Goal: Task Accomplishment & Management: Manage account settings

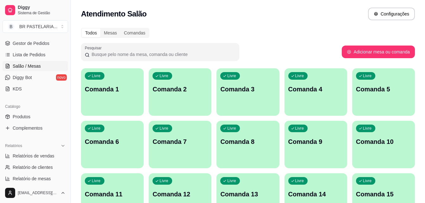
scroll to position [95, 0]
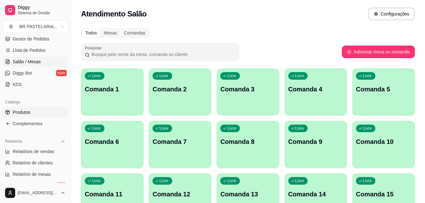
click at [26, 115] on span "Produtos" at bounding box center [22, 112] width 18 height 6
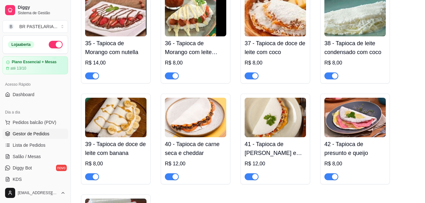
click at [31, 135] on span "Gestor de Pedidos" at bounding box center [31, 134] width 37 height 6
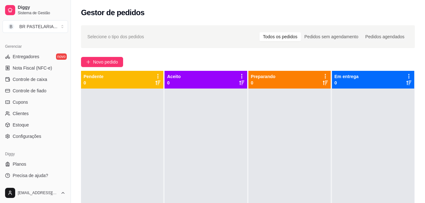
scroll to position [252, 0]
click at [54, 80] on link "Controle de caixa" at bounding box center [35, 79] width 65 height 10
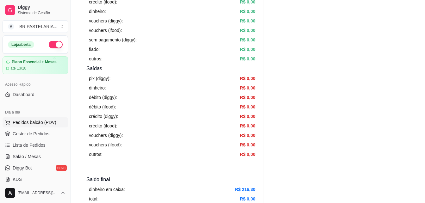
click at [32, 119] on button "Pedidos balcão (PDV)" at bounding box center [35, 122] width 65 height 10
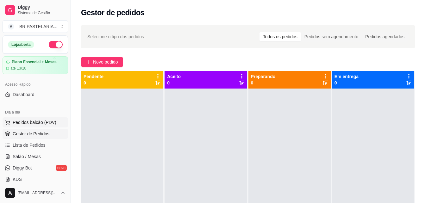
click at [51, 121] on span "Pedidos balcão (PDV)" at bounding box center [35, 122] width 44 height 6
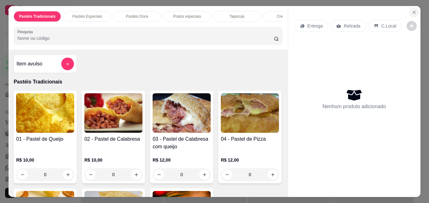
click at [413, 11] on icon "Close" at bounding box center [414, 12] width 3 height 3
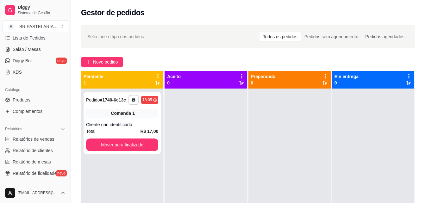
scroll to position [126, 0]
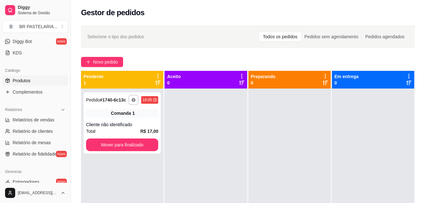
click at [33, 77] on link "Produtos" at bounding box center [35, 81] width 65 height 10
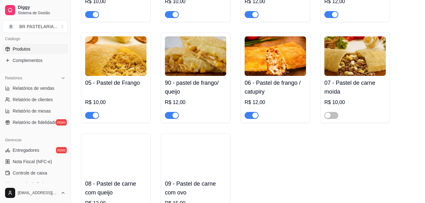
scroll to position [190, 0]
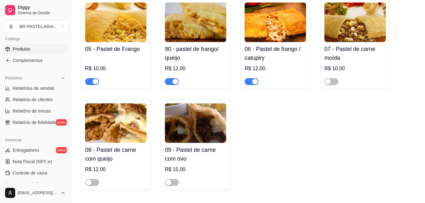
click at [326, 75] on div at bounding box center [354, 78] width 61 height 13
click at [328, 78] on div at bounding box center [212, 92] width 315 height 58
click at [170, 183] on div "button" at bounding box center [168, 183] width 6 height 6
drag, startPoint x: 89, startPoint y: 185, endPoint x: 142, endPoint y: 127, distance: 78.5
click at [91, 184] on div "button" at bounding box center [89, 183] width 6 height 6
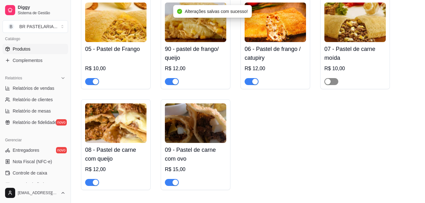
click at [328, 82] on div "button" at bounding box center [328, 82] width 6 height 6
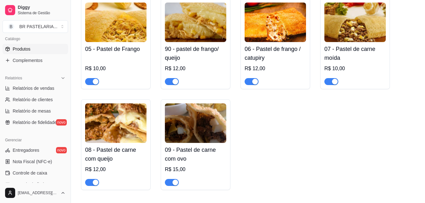
scroll to position [221, 0]
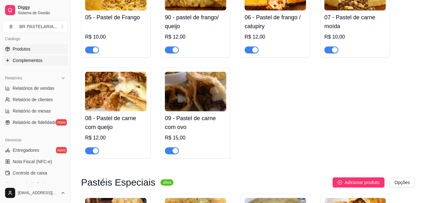
click at [47, 57] on link "Complementos" at bounding box center [35, 60] width 65 height 10
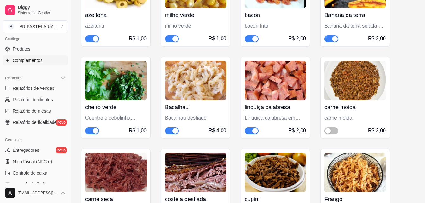
scroll to position [1043, 0]
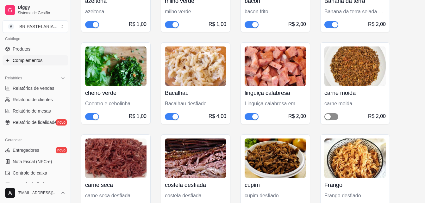
click at [327, 113] on span "button" at bounding box center [331, 116] width 14 height 7
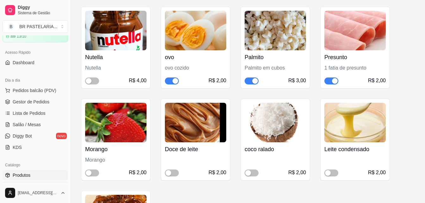
scroll to position [32, 0]
click at [20, 99] on span "Gestor de Pedidos" at bounding box center [31, 102] width 37 height 6
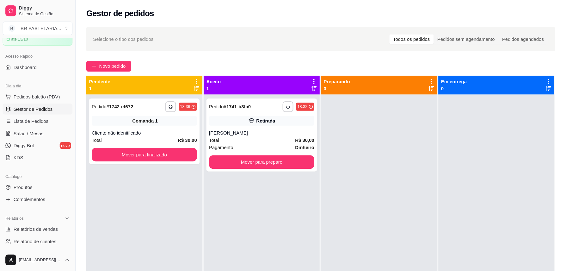
scroll to position [32, 0]
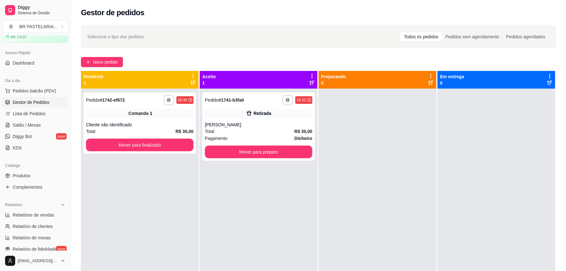
drag, startPoint x: 391, startPoint y: 5, endPoint x: 373, endPoint y: 109, distance: 105.5
click at [376, 120] on div at bounding box center [378, 224] width 118 height 271
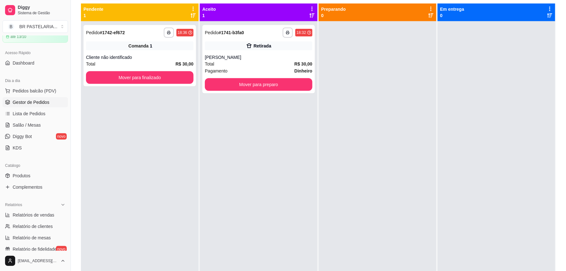
scroll to position [71, 0]
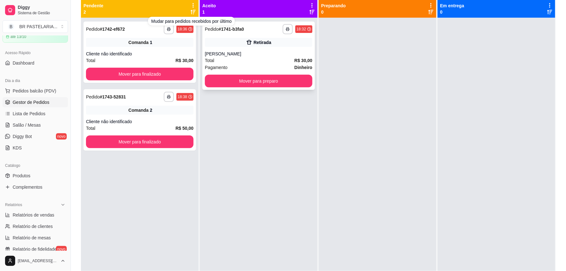
click at [264, 44] on div "Retirada" at bounding box center [263, 42] width 18 height 6
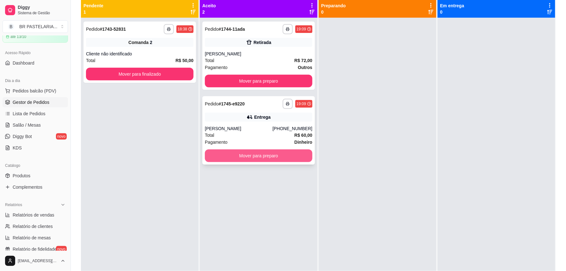
click at [274, 160] on button "Mover para preparo" at bounding box center [258, 155] width 107 height 13
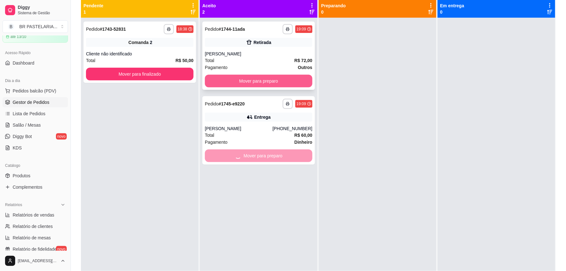
click at [280, 81] on button "Mover para preparo" at bounding box center [258, 81] width 107 height 13
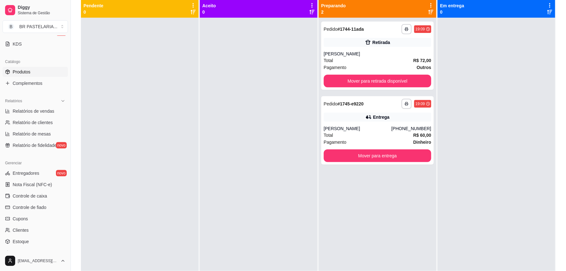
scroll to position [158, 0]
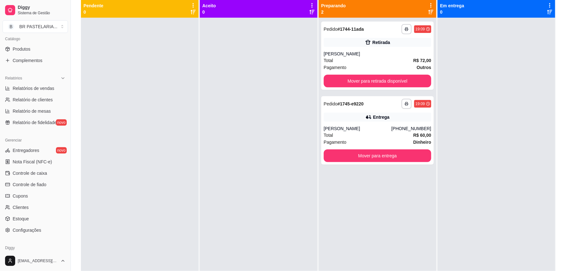
click at [424, 8] on icon at bounding box center [550, 6] width 6 height 6
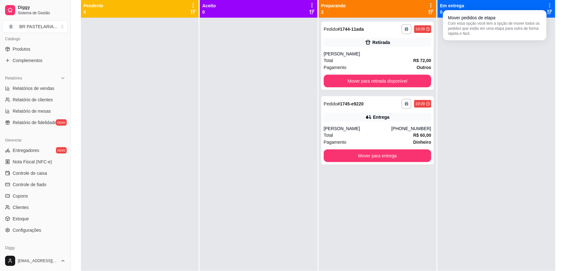
click at [424, 4] on icon at bounding box center [549, 5] width 5 height 5
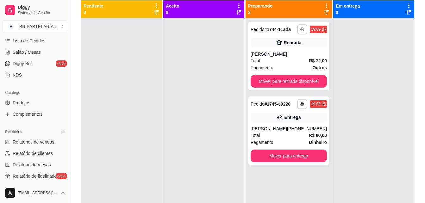
scroll to position [94, 0]
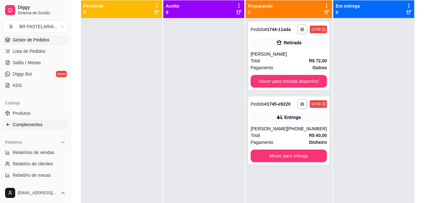
click at [26, 125] on span "Complementos" at bounding box center [28, 124] width 30 height 6
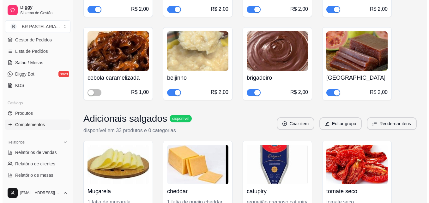
scroll to position [790, 0]
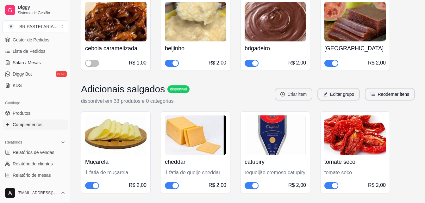
click at [303, 92] on button "Criar item" at bounding box center [293, 94] width 38 height 13
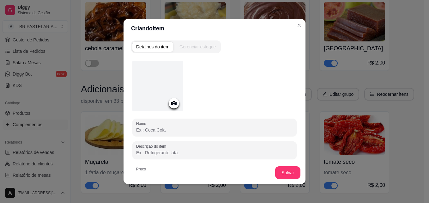
drag, startPoint x: 160, startPoint y: 85, endPoint x: 154, endPoint y: 87, distance: 7.0
click at [154, 87] on div at bounding box center [157, 86] width 51 height 51
click at [175, 104] on div at bounding box center [174, 103] width 10 height 10
click at [171, 102] on icon at bounding box center [173, 103] width 5 height 4
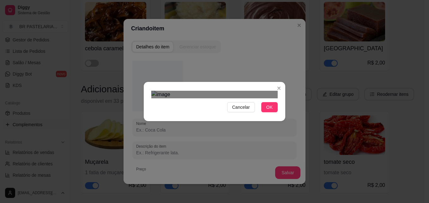
click at [256, 133] on div "Use the arrow keys to move the crop selection area" at bounding box center [215, 190] width 114 height 114
click at [261, 91] on div at bounding box center [214, 95] width 126 height 8
click at [162, 98] on div at bounding box center [214, 95] width 126 height 8
click at [275, 112] on button "OK" at bounding box center [269, 107] width 16 height 10
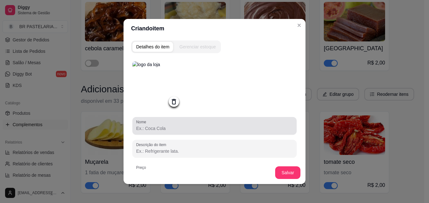
click at [150, 131] on input "Nome" at bounding box center [214, 128] width 157 height 6
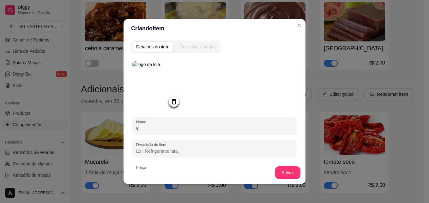
type input "v"
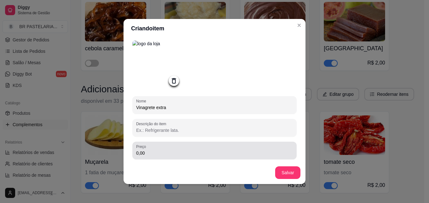
scroll to position [32, 0]
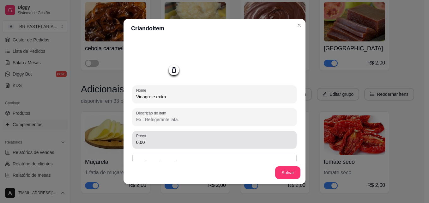
type input "Vinagrete extra"
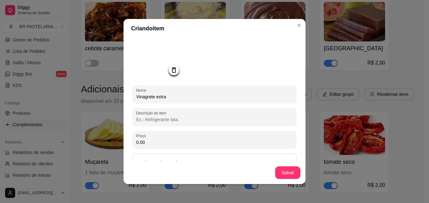
click at [141, 145] on input "0,00" at bounding box center [214, 142] width 157 height 6
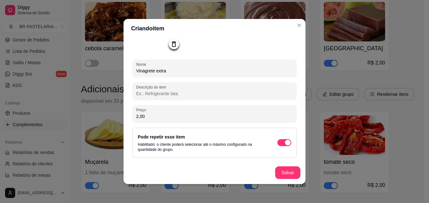
scroll to position [1, 0]
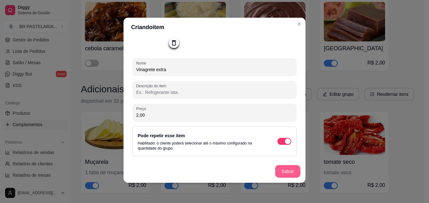
type input "2,00"
click at [284, 173] on button "Salvar" at bounding box center [287, 171] width 25 height 13
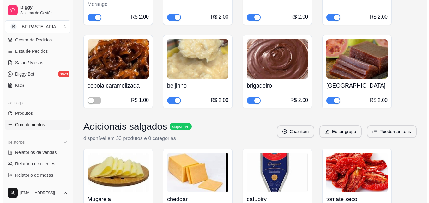
scroll to position [789, 0]
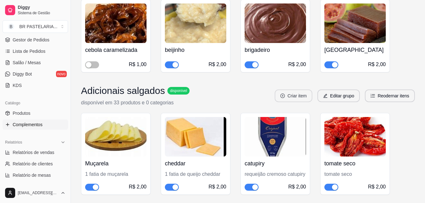
click at [284, 97] on icon "plus-circle" at bounding box center [282, 96] width 4 height 4
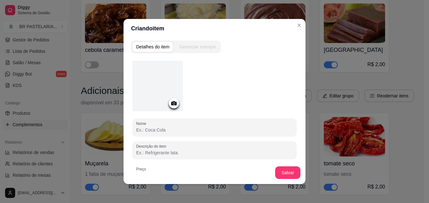
click at [170, 102] on icon at bounding box center [173, 103] width 7 height 7
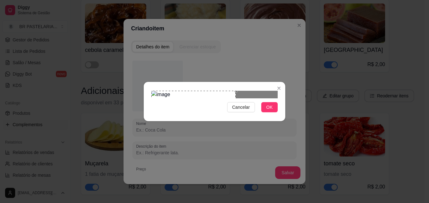
click at [149, 107] on div "Cancelar OK" at bounding box center [215, 101] width 142 height 27
click at [266, 112] on button "OK" at bounding box center [269, 107] width 16 height 10
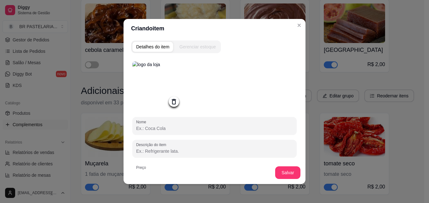
click at [213, 131] on input "Nome" at bounding box center [214, 128] width 157 height 6
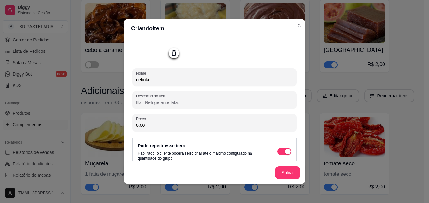
scroll to position [59, 0]
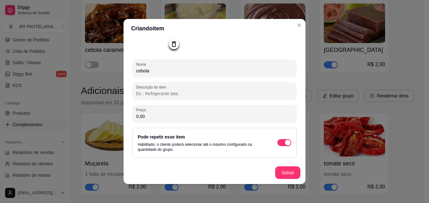
type input "cebola"
click at [168, 123] on div "Nome cebola Descrição do item Preço 0,00 Pode repetir esse item Habilitado: o c…" at bounding box center [214, 80] width 164 height 154
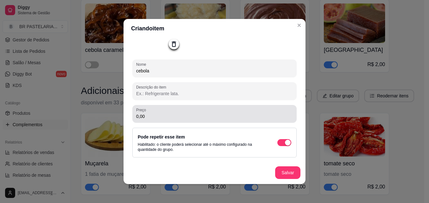
click at [172, 121] on div "Preço 0,00" at bounding box center [214, 114] width 164 height 18
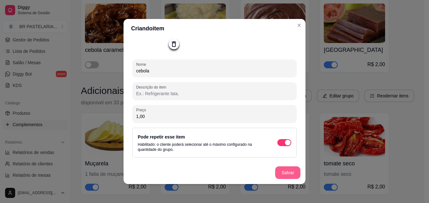
type input "1,00"
click at [289, 176] on button "Salvar" at bounding box center [287, 172] width 25 height 13
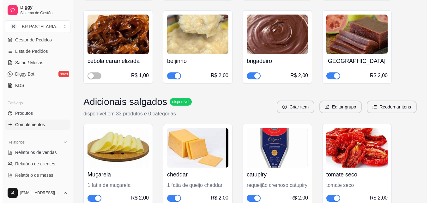
scroll to position [820, 0]
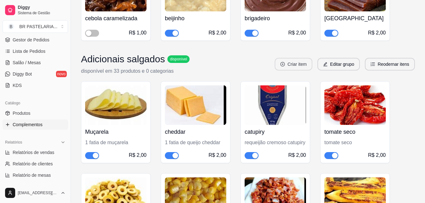
click at [303, 63] on button "Criar item" at bounding box center [293, 64] width 38 height 13
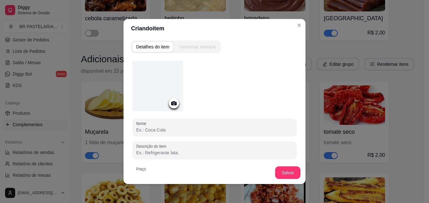
click at [174, 105] on icon at bounding box center [173, 103] width 7 height 7
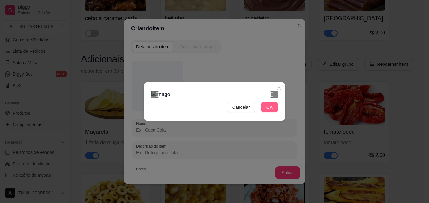
click at [273, 112] on button "OK" at bounding box center [269, 107] width 16 height 10
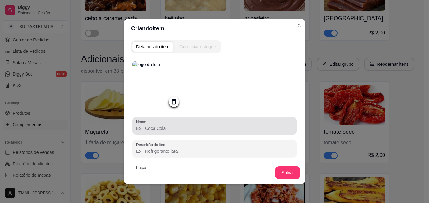
click at [146, 128] on input "Nome" at bounding box center [214, 128] width 157 height 6
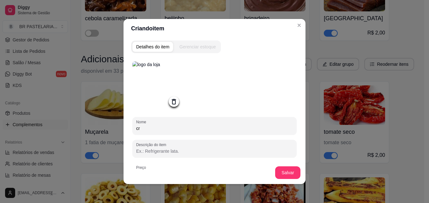
type input "c"
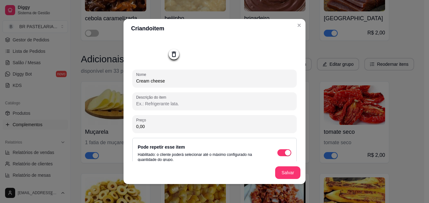
scroll to position [59, 0]
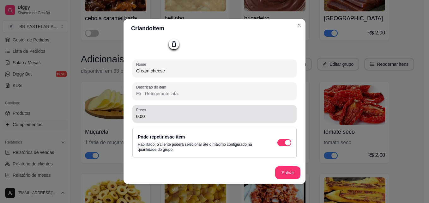
type input "Cream cheese"
click at [143, 117] on input "0,00" at bounding box center [214, 116] width 157 height 6
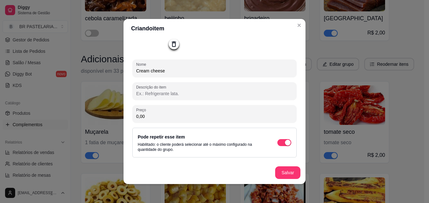
click at [143, 117] on input "0,00" at bounding box center [214, 116] width 157 height 6
type input "3,00"
click at [293, 176] on button "Salvar" at bounding box center [287, 172] width 25 height 13
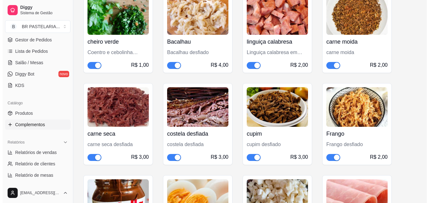
scroll to position [1105, 0]
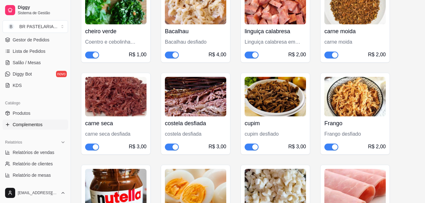
click at [207, 119] on div "costela desfiada costela desfiada R$ 3,00" at bounding box center [195, 133] width 61 height 34
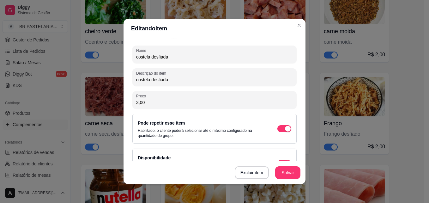
scroll to position [62, 0]
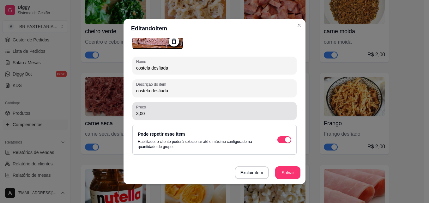
click at [137, 115] on input "3,00" at bounding box center [214, 113] width 157 height 6
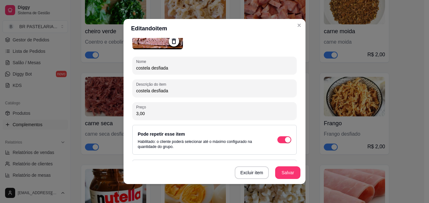
click at [136, 115] on input "3,00" at bounding box center [214, 113] width 157 height 6
type input "4,00"
click at [292, 175] on button "Salvar" at bounding box center [287, 172] width 25 height 13
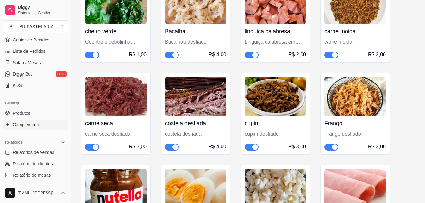
click at [114, 130] on div "carne seca carne seca desfiada R$ 3,00" at bounding box center [115, 133] width 61 height 34
click at [121, 135] on div "carne seca desfiada" at bounding box center [115, 134] width 61 height 8
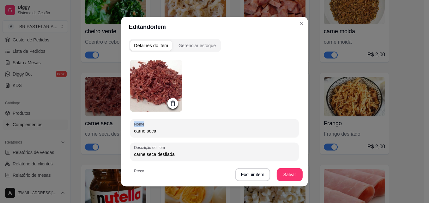
click at [121, 135] on div "Detalhes do item Gerenciar estoque Nome carne seca Descrição do item carne seca…" at bounding box center [214, 111] width 187 height 150
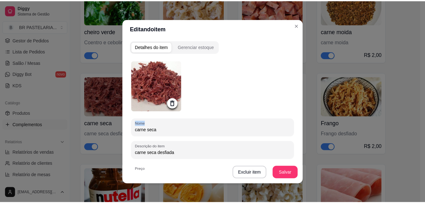
scroll to position [94, 0]
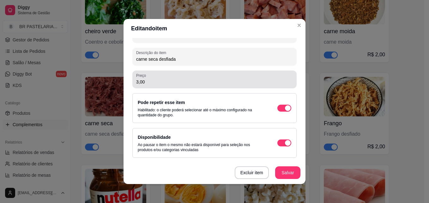
click at [136, 82] on input "3,00" at bounding box center [214, 82] width 157 height 6
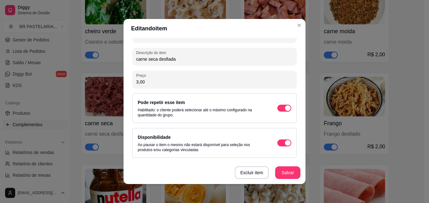
click at [136, 82] on input "3,00" at bounding box center [214, 82] width 157 height 6
type input "4,00"
click at [293, 174] on button "Salvar" at bounding box center [287, 172] width 25 height 13
click at [292, 170] on button "Salvar" at bounding box center [288, 173] width 25 height 12
click at [287, 176] on button "Salvar" at bounding box center [287, 172] width 25 height 13
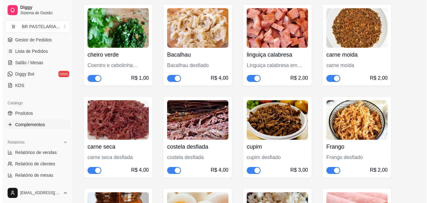
scroll to position [1073, 0]
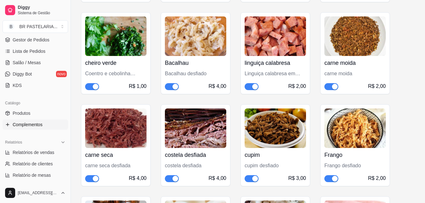
click at [298, 179] on div "R$ 3,00" at bounding box center [297, 178] width 18 height 8
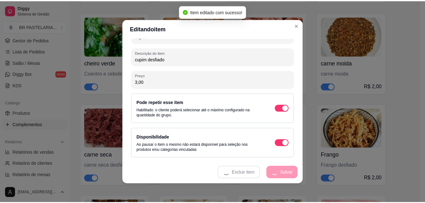
scroll to position [1, 0]
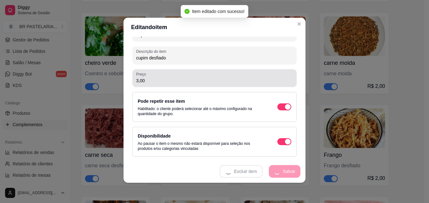
click at [136, 84] on div "3,00" at bounding box center [214, 78] width 157 height 13
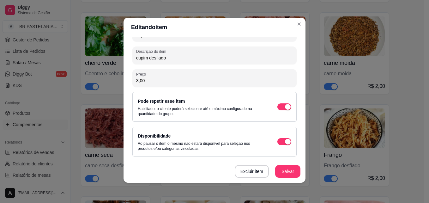
click at [136, 80] on input "3,00" at bounding box center [214, 80] width 157 height 6
type input "4,00"
click at [292, 172] on button "Salvar" at bounding box center [287, 171] width 25 height 13
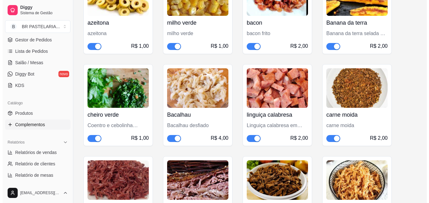
scroll to position [1010, 0]
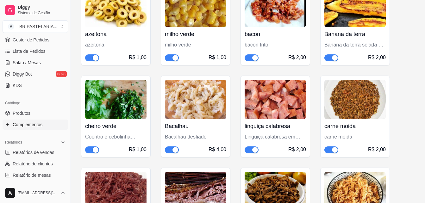
click at [344, 144] on div "carne moida carne moida R$ 2,00" at bounding box center [354, 136] width 61 height 34
click at [339, 135] on div "carne moida" at bounding box center [354, 137] width 61 height 8
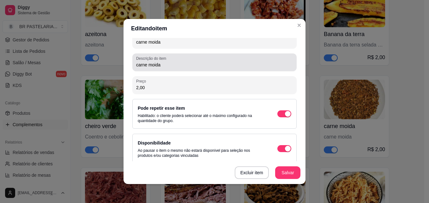
scroll to position [94, 0]
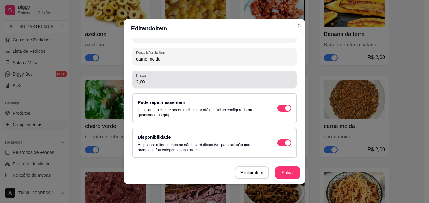
click at [137, 84] on input "2,00" at bounding box center [214, 82] width 157 height 6
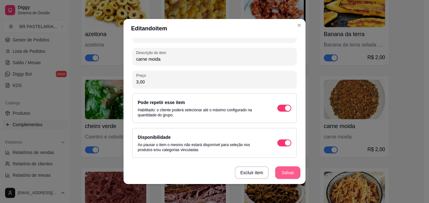
type input "3,00"
click at [285, 176] on button "Salvar" at bounding box center [287, 172] width 25 height 13
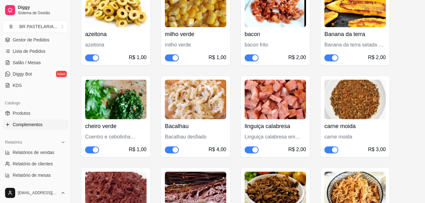
click at [269, 136] on div "Linguiça calabresa em cubos" at bounding box center [274, 137] width 61 height 8
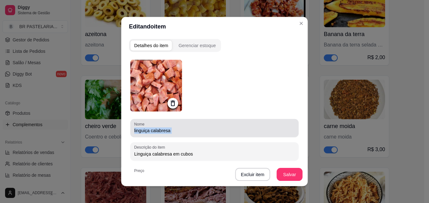
click at [269, 136] on div "Nome linguiça calabresa" at bounding box center [215, 128] width 168 height 18
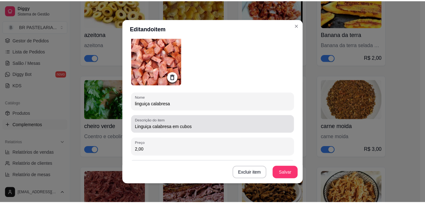
scroll to position [63, 0]
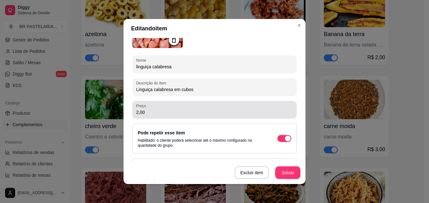
click at [136, 113] on input "2,00" at bounding box center [214, 112] width 157 height 6
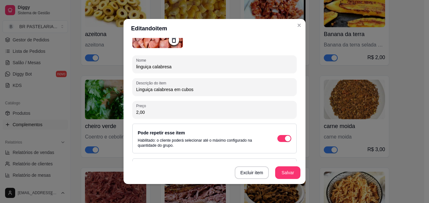
click at [136, 113] on input "2,00" at bounding box center [214, 112] width 157 height 6
type input "3,00"
click at [291, 177] on button "Salvar" at bounding box center [287, 172] width 25 height 13
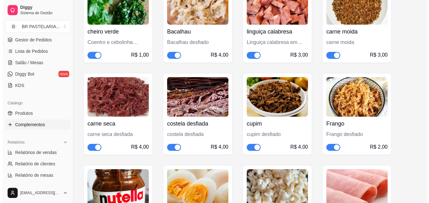
scroll to position [1105, 0]
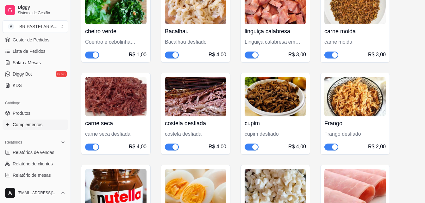
click at [363, 136] on div "Frango desfiado" at bounding box center [354, 134] width 61 height 8
click at [343, 135] on div "Frango desfiado" at bounding box center [354, 134] width 61 height 8
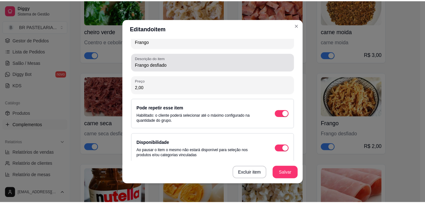
scroll to position [94, 0]
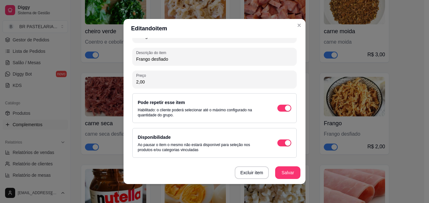
click at [136, 81] on input "2,00" at bounding box center [214, 82] width 157 height 6
type input "3,00"
click at [289, 176] on button "Salvar" at bounding box center [287, 172] width 25 height 13
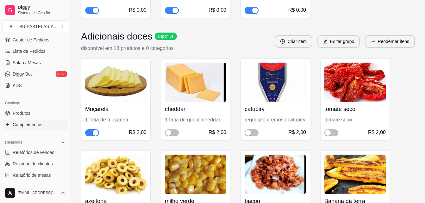
scroll to position [284, 0]
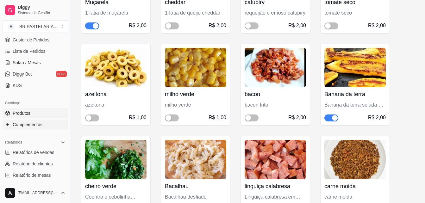
click at [25, 115] on span "Produtos" at bounding box center [22, 113] width 18 height 6
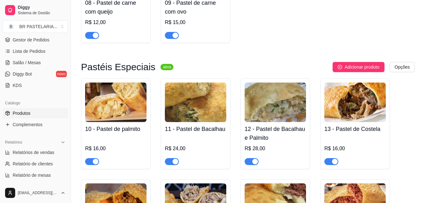
scroll to position [348, 0]
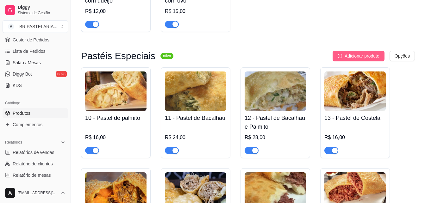
click at [365, 57] on span "Adicionar produto" at bounding box center [361, 55] width 35 height 7
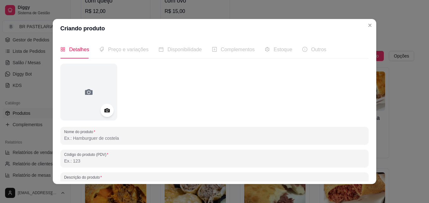
click at [108, 115] on div at bounding box center [107, 110] width 13 height 13
click at [106, 110] on icon at bounding box center [106, 110] width 5 height 4
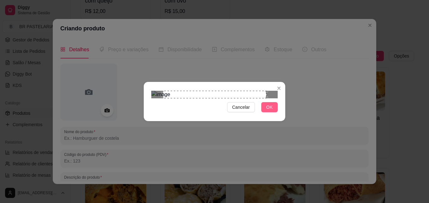
drag, startPoint x: 273, startPoint y: 156, endPoint x: 270, endPoint y: 158, distance: 3.7
click at [273, 112] on button "OK" at bounding box center [269, 107] width 16 height 10
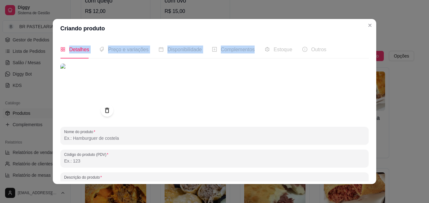
drag, startPoint x: 276, startPoint y: 34, endPoint x: 266, endPoint y: 48, distance: 16.7
click at [266, 48] on section "Criando produto Detalhes Preço e variações Disponibilidade Complementos Estoque…" at bounding box center [215, 101] width 324 height 165
click at [299, 104] on div at bounding box center [214, 92] width 309 height 57
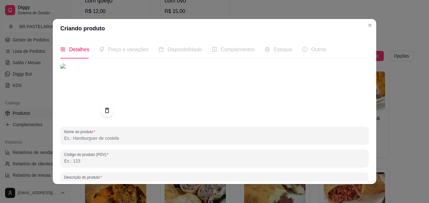
click at [296, 26] on div "Criando produto Detalhes Preço e variações Disponibilidade Complementos Estoque…" at bounding box center [214, 101] width 429 height 203
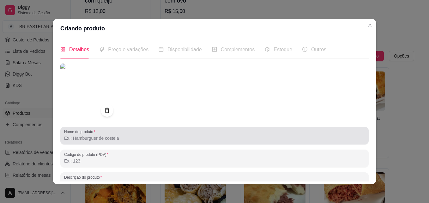
click at [84, 141] on input "Nome do produto" at bounding box center [214, 138] width 301 height 6
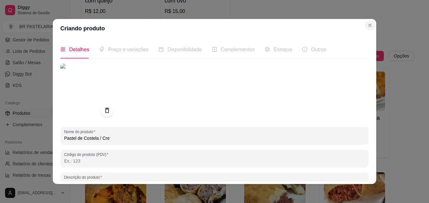
type input "Pastel de Costela / Cre"
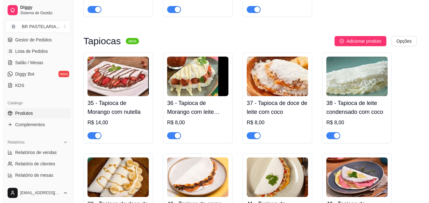
scroll to position [1233, 0]
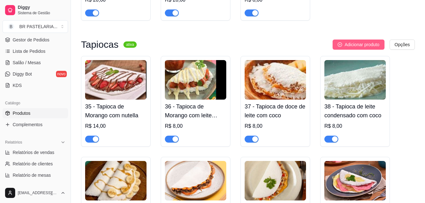
click at [350, 48] on span "Adicionar produto" at bounding box center [361, 44] width 35 height 7
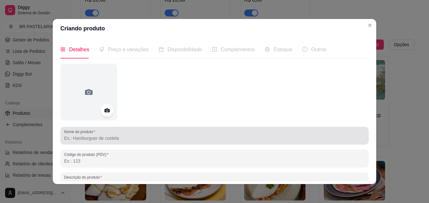
click at [147, 140] on input "Nome do produto" at bounding box center [214, 138] width 301 height 6
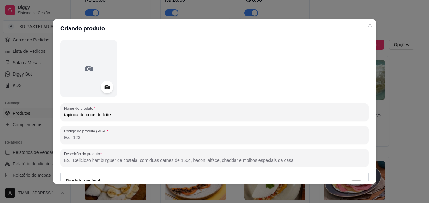
scroll to position [63, 0]
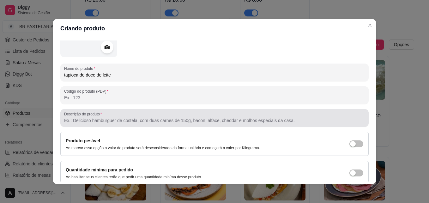
type input "tapioca de doce de leite"
click at [90, 125] on div "Descrição do produto" at bounding box center [214, 118] width 309 height 18
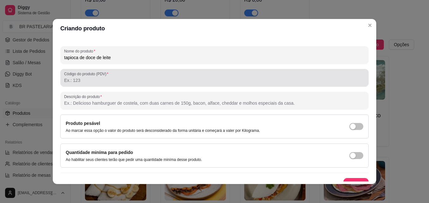
scroll to position [90, 0]
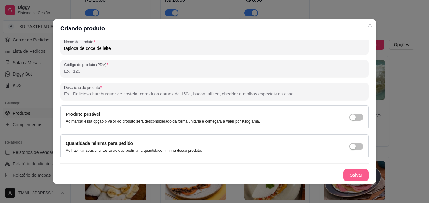
click at [345, 173] on button "Salvar" at bounding box center [356, 175] width 25 height 13
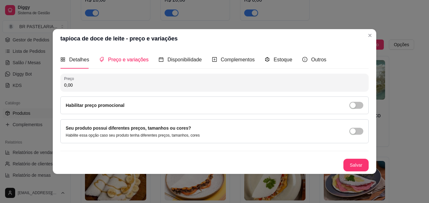
scroll to position [0, 0]
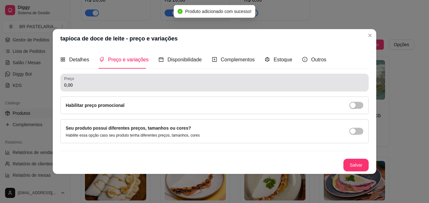
click at [126, 79] on div "0,00" at bounding box center [214, 82] width 301 height 13
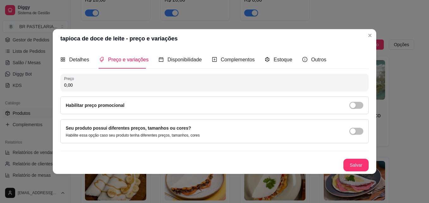
click at [130, 85] on input "0,00" at bounding box center [214, 85] width 301 height 6
type input "6,00"
click at [353, 165] on button "Salvar" at bounding box center [356, 165] width 25 height 12
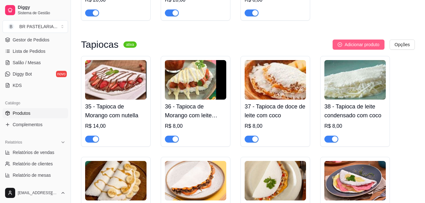
click at [371, 48] on span "Adicionar produto" at bounding box center [361, 44] width 35 height 7
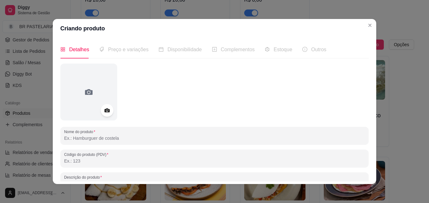
click at [138, 139] on input "Nome do produto" at bounding box center [214, 138] width 301 height 6
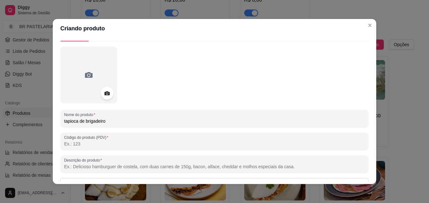
scroll to position [90, 0]
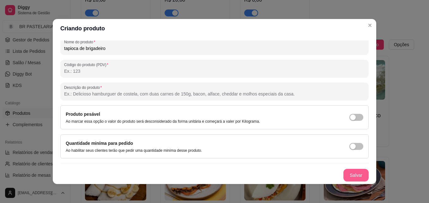
type input "tapioca de brigadeiro"
click at [351, 174] on button "Salvar" at bounding box center [356, 175] width 25 height 13
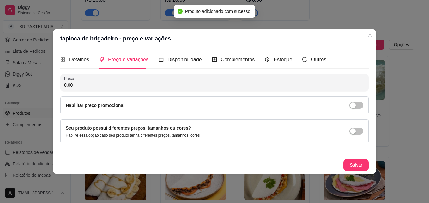
scroll to position [0, 0]
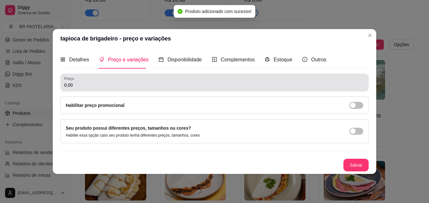
click at [64, 84] on div "Preço 0,00" at bounding box center [214, 83] width 309 height 18
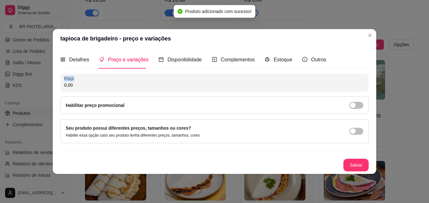
click at [64, 84] on div "Preço 0,00" at bounding box center [214, 83] width 309 height 18
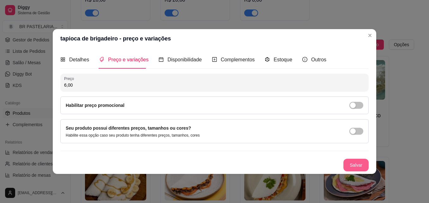
type input "6,00"
click at [367, 161] on button "Salvar" at bounding box center [356, 165] width 25 height 13
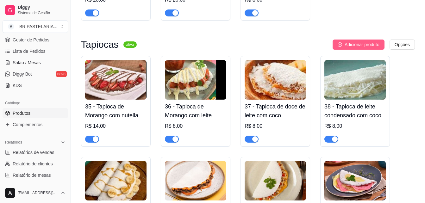
click at [364, 48] on span "Adicionar produto" at bounding box center [361, 44] width 35 height 7
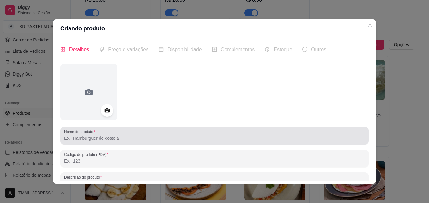
click at [164, 137] on input "Nome do produto" at bounding box center [214, 138] width 301 height 6
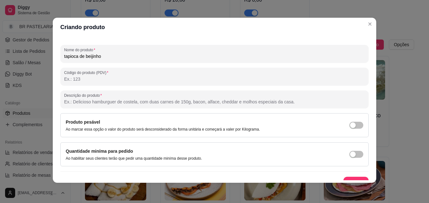
scroll to position [90, 0]
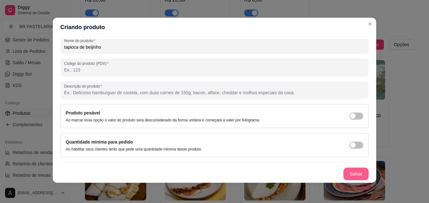
type input "tapioca de beijinho"
click at [355, 174] on button "Salvar" at bounding box center [356, 174] width 25 height 13
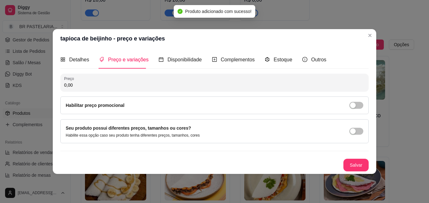
scroll to position [0, 0]
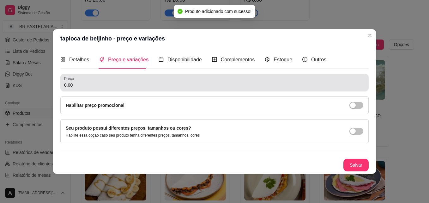
click at [97, 88] on input "0,00" at bounding box center [214, 85] width 301 height 6
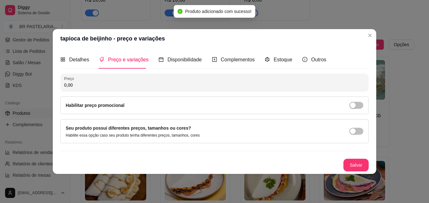
click at [97, 88] on input "0,00" at bounding box center [214, 85] width 301 height 6
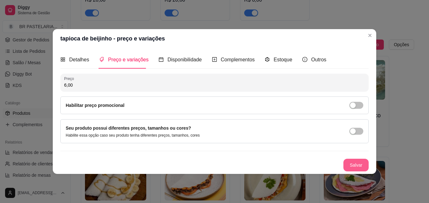
type input "6,00"
click at [359, 166] on button "Salvar" at bounding box center [356, 165] width 25 height 12
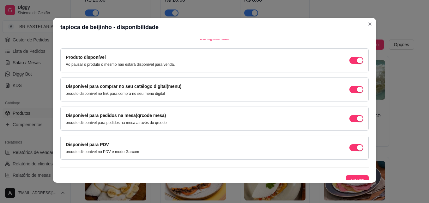
scroll to position [57, 0]
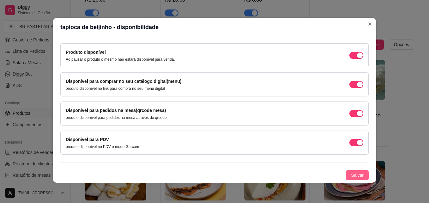
click at [351, 174] on span "Salvar" at bounding box center [357, 175] width 13 height 7
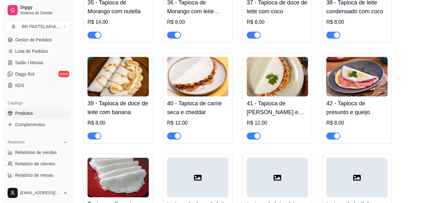
scroll to position [1422, 0]
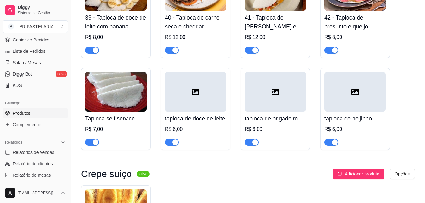
click at [205, 112] on div at bounding box center [195, 92] width 61 height 40
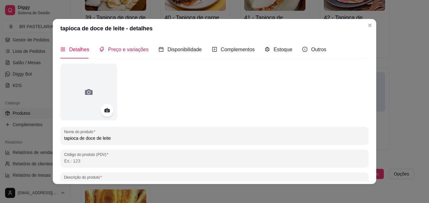
click at [140, 51] on span "Preço e variações" at bounding box center [128, 49] width 40 height 5
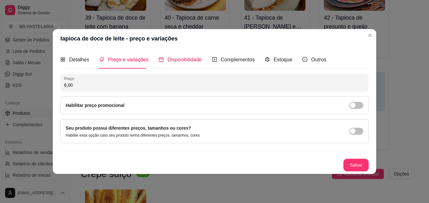
click at [192, 61] on span "Disponibilidade" at bounding box center [185, 59] width 34 height 5
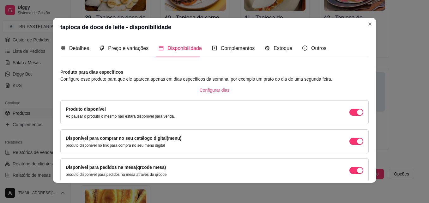
scroll to position [0, 0]
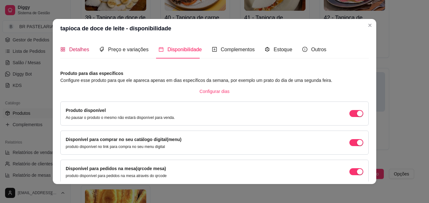
click at [72, 50] on span "Detalhes" at bounding box center [79, 49] width 20 height 5
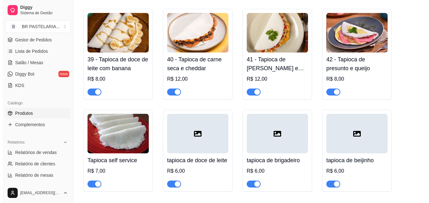
scroll to position [1391, 0]
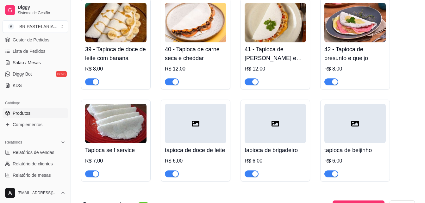
click at [195, 124] on icon at bounding box center [196, 124] width 8 height 8
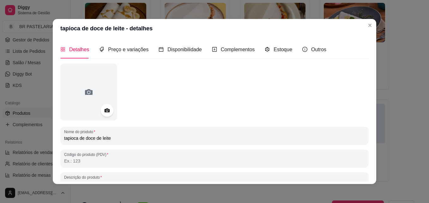
click at [85, 159] on input "Código do produto (PDV)" at bounding box center [214, 161] width 301 height 6
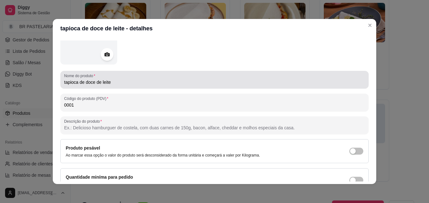
scroll to position [63, 0]
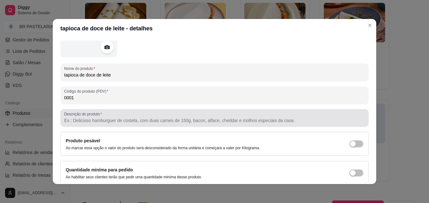
type input "0001"
click at [129, 124] on div at bounding box center [214, 118] width 301 height 13
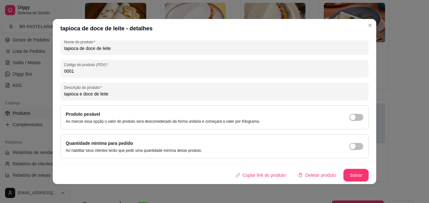
scroll to position [1, 0]
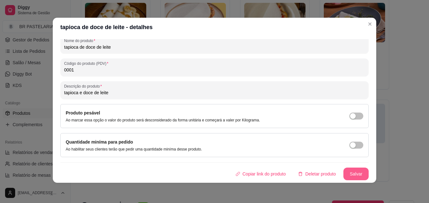
type input "tapioca e doce de leite"
click at [344, 171] on button "Salvar" at bounding box center [356, 174] width 25 height 13
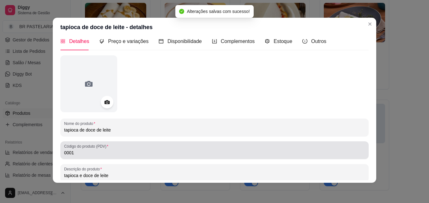
scroll to position [0, 0]
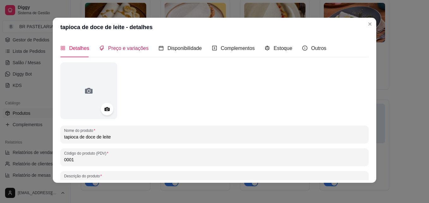
click at [107, 45] on div "Preço e variações" at bounding box center [123, 48] width 49 height 8
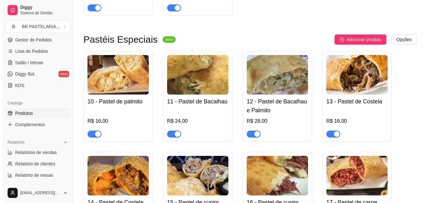
scroll to position [348, 0]
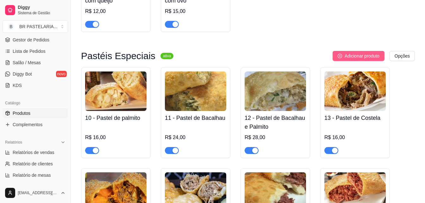
click at [361, 59] on span "Adicionar produto" at bounding box center [361, 55] width 35 height 7
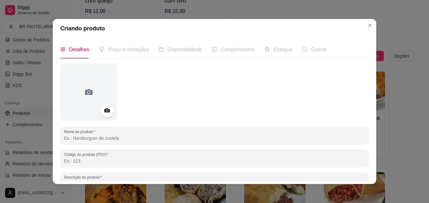
click at [106, 110] on icon at bounding box center [106, 110] width 5 height 4
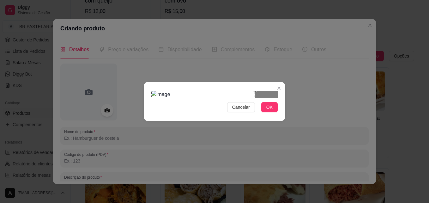
click at [151, 115] on div "Cancelar OK" at bounding box center [215, 101] width 142 height 27
click at [268, 111] on span "OK" at bounding box center [269, 107] width 6 height 7
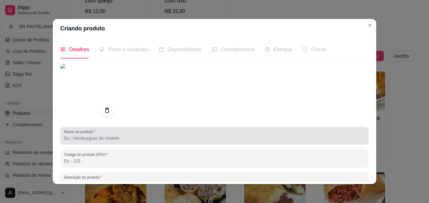
click at [77, 143] on div "Nome do produto" at bounding box center [214, 136] width 309 height 18
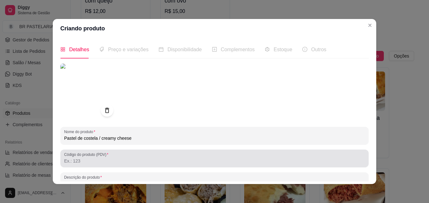
type input "Pastel de costela / creamy cheese"
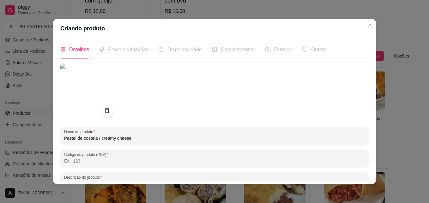
click at [65, 164] on input "Código do produto (PDV)" at bounding box center [214, 161] width 301 height 6
type input "c"
type input "Costela, creamy cheese, milho verde, cebola roxa"
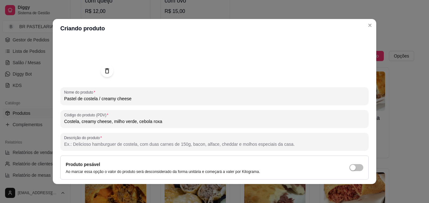
scroll to position [63, 0]
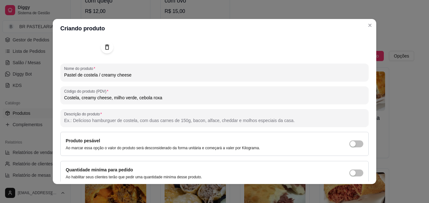
drag, startPoint x: 166, startPoint y: 100, endPoint x: 50, endPoint y: 108, distance: 116.6
click at [50, 108] on div "Criando produto Detalhes Preço e variações Disponibilidade Complementos Estoque…" at bounding box center [214, 101] width 429 height 203
click at [82, 122] on input "Descrição do produto" at bounding box center [214, 120] width 301 height 6
paste input "Costela, creamy cheese, milho verde, cebola roxa"
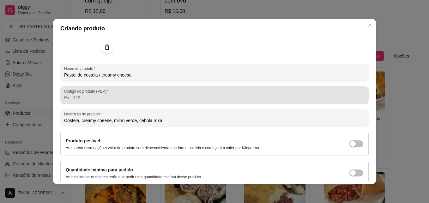
type input "Costela, creamy cheese, milho verde, cebola roxa"
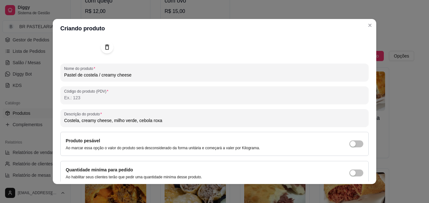
click at [70, 100] on input "Código do produto (PDV)" at bounding box center [214, 98] width 301 height 6
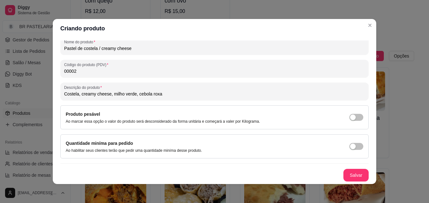
scroll to position [1, 0]
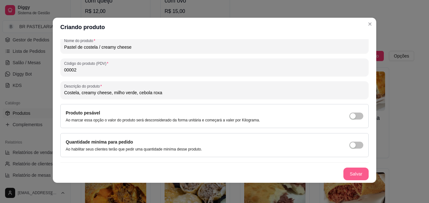
type input "00002"
click at [355, 174] on button "Salvar" at bounding box center [356, 174] width 25 height 13
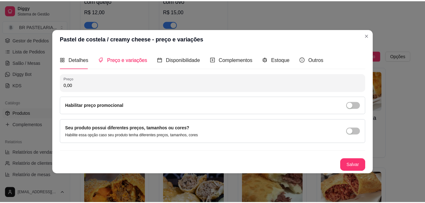
scroll to position [0, 0]
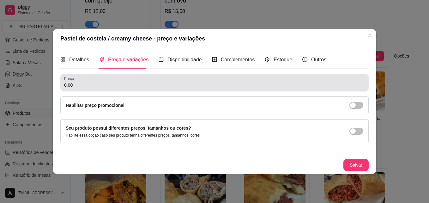
click at [67, 89] on div "Preço 0,00" at bounding box center [214, 83] width 309 height 18
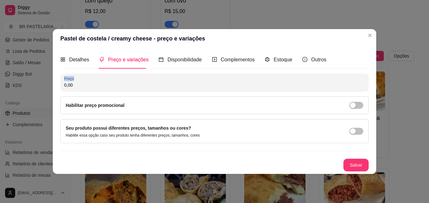
click at [67, 89] on div "Preço 0,00" at bounding box center [214, 83] width 309 height 18
drag, startPoint x: 75, startPoint y: 87, endPoint x: 55, endPoint y: 83, distance: 20.2
click at [55, 83] on div "Detalhes Preço e variações Disponibilidade Complementos Estoque Outros Nome do …" at bounding box center [215, 111] width 324 height 126
type input "22,00"
click at [357, 168] on button "Salvar" at bounding box center [356, 165] width 25 height 12
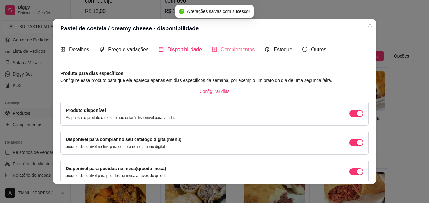
click at [234, 45] on div "Complementos" at bounding box center [233, 49] width 43 height 18
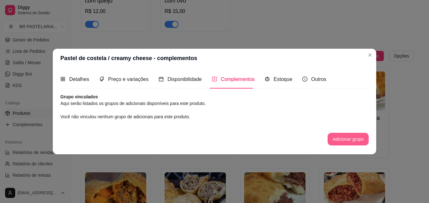
click at [329, 136] on button "Adicionar grupo" at bounding box center [348, 139] width 41 height 13
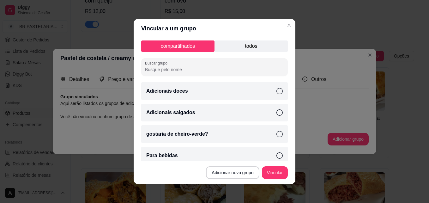
click at [277, 115] on icon at bounding box center [280, 112] width 6 height 6
click at [282, 171] on button "Vincular" at bounding box center [274, 173] width 25 height 12
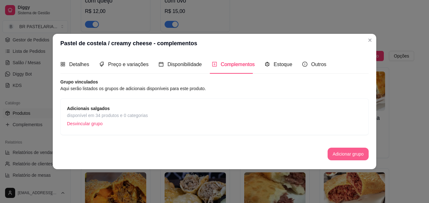
click at [363, 154] on button "Adicionar grupo" at bounding box center [348, 154] width 41 height 13
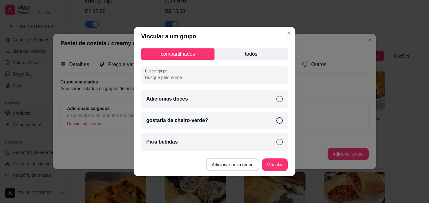
click at [277, 122] on icon at bounding box center [280, 120] width 6 height 6
click at [279, 119] on icon at bounding box center [279, 120] width 7 height 7
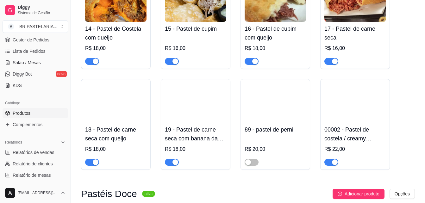
scroll to position [569, 0]
